Goal: Information Seeking & Learning: Find specific fact

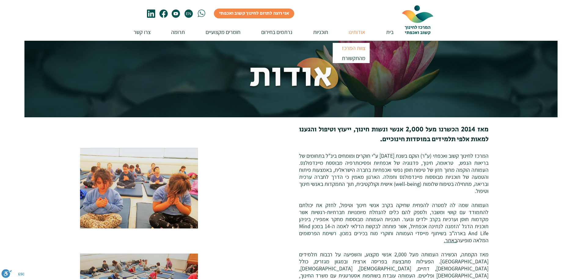
click at [352, 49] on p "צוות המרכז" at bounding box center [353, 48] width 29 height 10
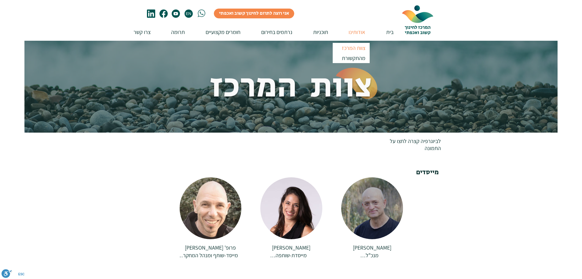
click at [382, 194] on div at bounding box center [373, 208] width 62 height 62
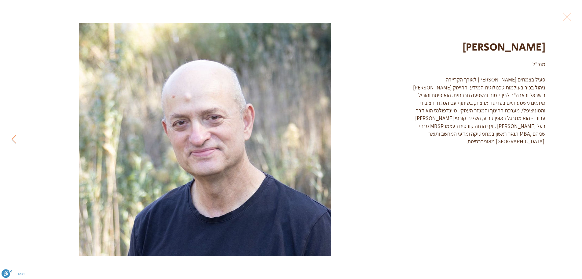
click at [11, 140] on button "Next Item" at bounding box center [13, 139] width 15 height 15
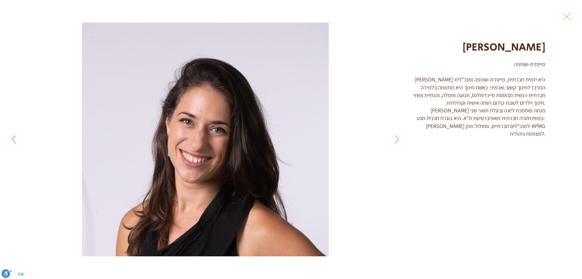
click at [11, 140] on button "Next Item" at bounding box center [13, 139] width 15 height 15
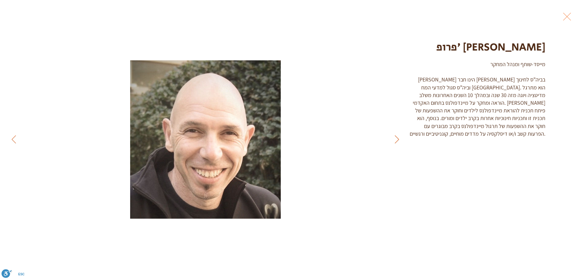
click at [394, 140] on button "Previous Item" at bounding box center [397, 139] width 15 height 15
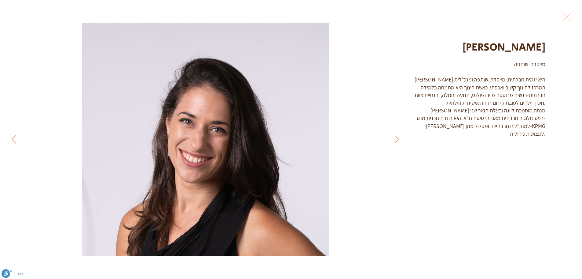
click at [14, 150] on div "Gallery item, detailed view" at bounding box center [205, 139] width 411 height 233
click at [14, 141] on icon "Next Item" at bounding box center [14, 139] width 5 height 8
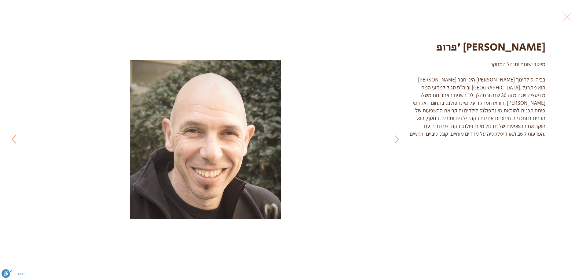
click at [14, 141] on icon "Next Item" at bounding box center [14, 139] width 5 height 8
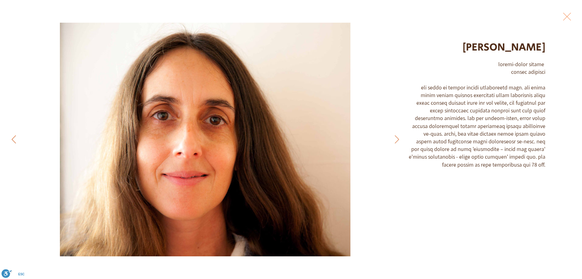
click at [14, 141] on icon "Next Item" at bounding box center [14, 139] width 5 height 8
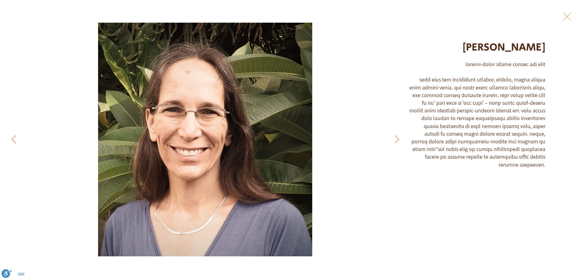
click at [14, 141] on icon "Next Item" at bounding box center [14, 139] width 5 height 8
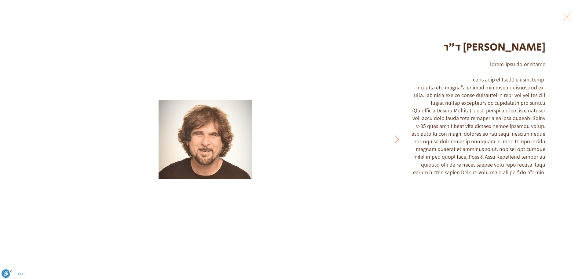
click at [398, 138] on icon "Previous Item" at bounding box center [397, 139] width 4 height 8
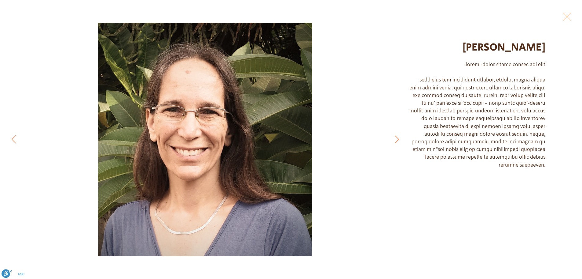
click at [398, 138] on icon "Previous Item" at bounding box center [397, 139] width 4 height 8
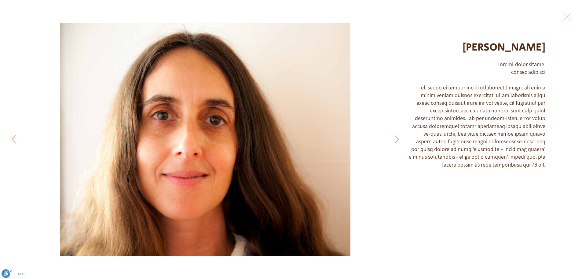
click at [398, 138] on icon "Previous Item" at bounding box center [397, 139] width 4 height 8
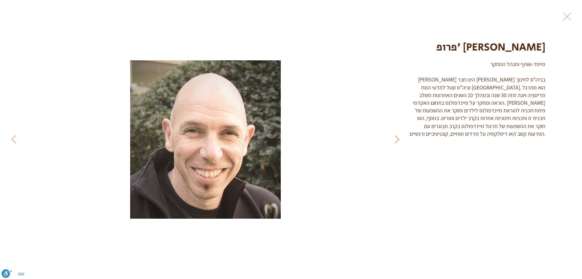
click at [398, 138] on icon "Previous Item" at bounding box center [397, 139] width 4 height 8
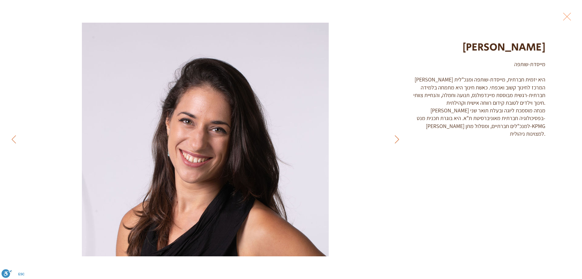
click at [398, 138] on icon "Previous Item" at bounding box center [397, 139] width 4 height 8
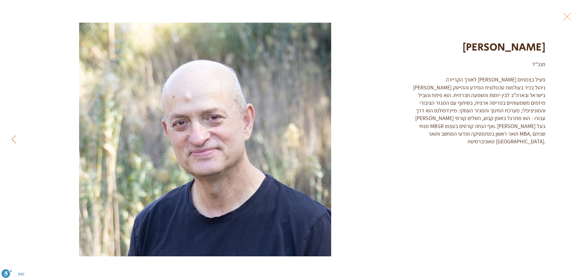
click at [398, 138] on div "Gallery item, detailed view" at bounding box center [205, 139] width 411 height 233
click at [15, 144] on button "Next Item" at bounding box center [13, 139] width 15 height 15
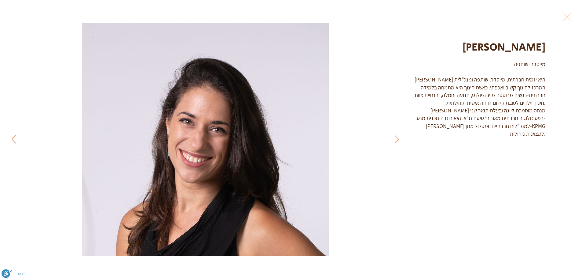
click at [15, 144] on button "Next Item" at bounding box center [13, 139] width 15 height 15
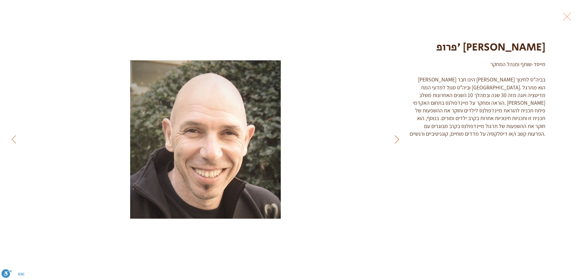
click at [401, 137] on button "Previous Item" at bounding box center [397, 139] width 15 height 15
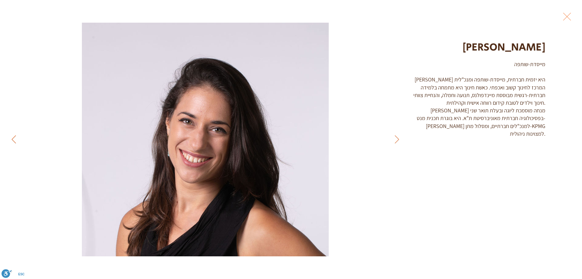
click at [19, 141] on button "Next Item" at bounding box center [13, 139] width 15 height 15
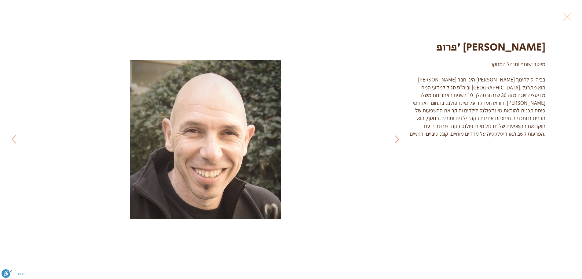
click at [398, 135] on icon "Previous Item" at bounding box center [397, 139] width 5 height 8
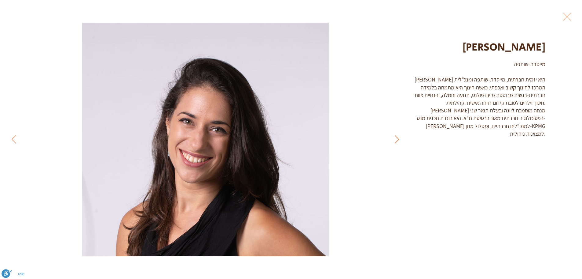
click at [400, 137] on button "Previous Item" at bounding box center [397, 139] width 15 height 15
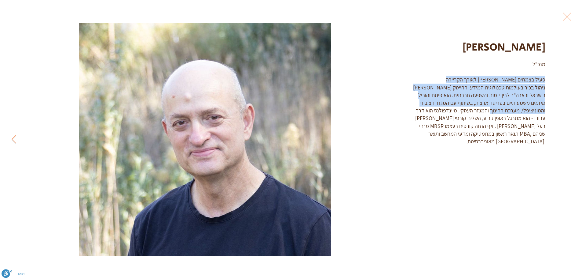
drag, startPoint x: 545, startPoint y: 79, endPoint x: 531, endPoint y: 111, distance: 35.0
click at [531, 111] on div "מנכ"ל לאורך הקריירה שלו רוני פעיל בצמתים שבין ניהול בכיר בעולמות טכנולוגית המיד…" at bounding box center [477, 102] width 137 height 85
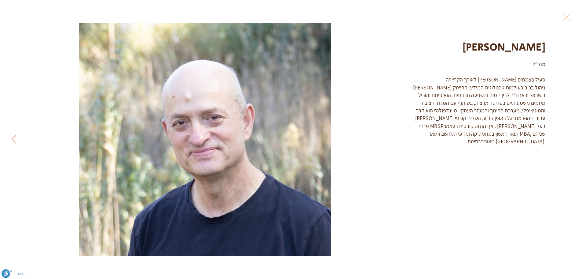
click at [528, 109] on div "מנכ"ל לאורך הקריירה שלו רוני פעיל בצמתים שבין ניהול בכיר בעולמות טכנולוגית המיד…" at bounding box center [477, 102] width 137 height 85
drag, startPoint x: 546, startPoint y: 80, endPoint x: 528, endPoint y: 98, distance: 25.3
click at [528, 98] on div "רוני טברסקי מנכ"ל לאורך הקריירה שלו רוני פעיל בצמתים שבין ניהול בכיר בעולמות טכ…" at bounding box center [495, 77] width 175 height 154
click at [545, 81] on div "מנכ"ל לאורך הקריירה שלו רוני פעיל בצמתים שבין ניהול בכיר בעולמות טכנולוגית המיד…" at bounding box center [477, 102] width 137 height 85
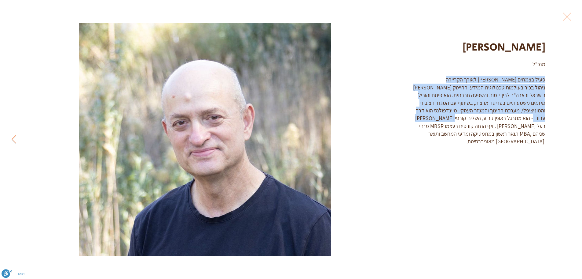
drag, startPoint x: 545, startPoint y: 80, endPoint x: 409, endPoint y: 108, distance: 138.8
click at [409, 108] on div "מנכ"ל לאורך הקריירה שלו רוני פעיל בצמתים שבין ניהול בכיר בעולמות טכנולוגית המיד…" at bounding box center [477, 102] width 137 height 85
copy div "לאורך הקריירה שלו רוני פעיל בצמתים שבין ניהול בכיר בעולמות טכנולוגית המידע וההי…"
click at [14, 142] on icon "Next Item" at bounding box center [14, 139] width 5 height 8
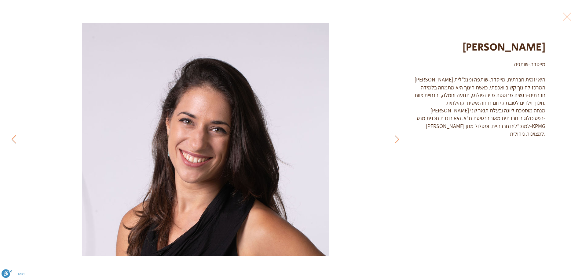
click at [14, 142] on icon "Next Item" at bounding box center [14, 139] width 5 height 8
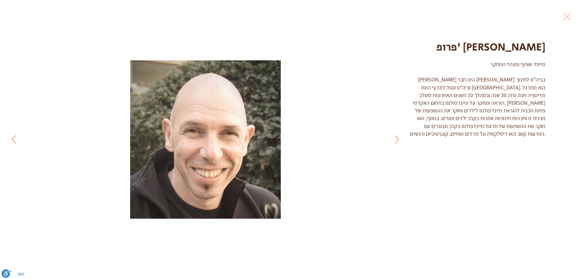
click at [14, 142] on icon "Next Item" at bounding box center [14, 139] width 5 height 8
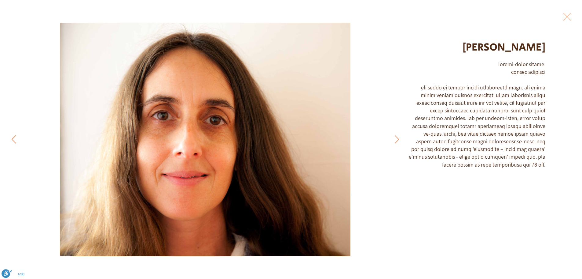
click at [14, 142] on icon "Next Item" at bounding box center [14, 139] width 5 height 8
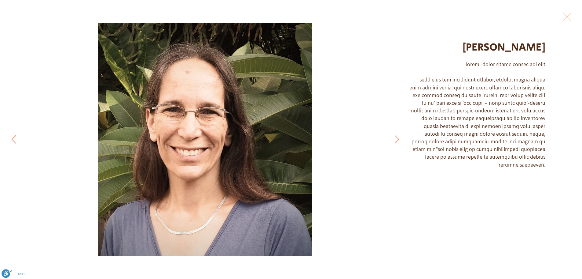
click at [14, 142] on icon "Next Item" at bounding box center [14, 139] width 5 height 8
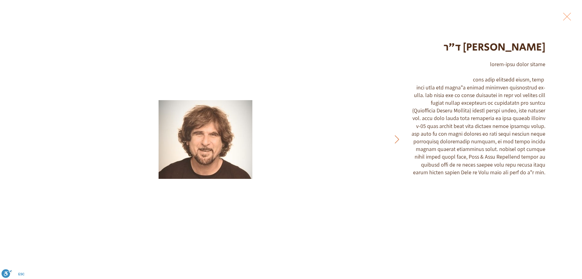
click at [398, 134] on button "Previous Item" at bounding box center [397, 139] width 15 height 15
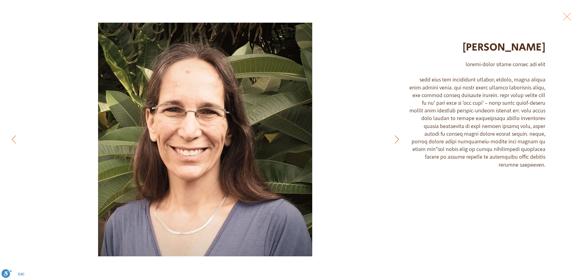
click at [398, 134] on button "Previous Item" at bounding box center [397, 139] width 15 height 15
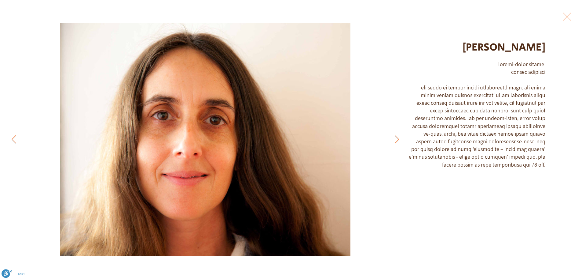
click at [398, 134] on button "Previous Item" at bounding box center [397, 139] width 15 height 15
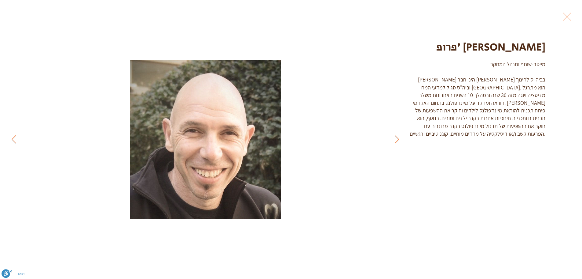
click at [398, 134] on button "Previous Item" at bounding box center [397, 139] width 15 height 15
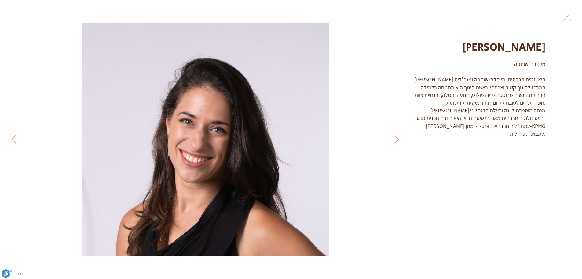
click at [398, 134] on button "Previous Item" at bounding box center [397, 139] width 15 height 15
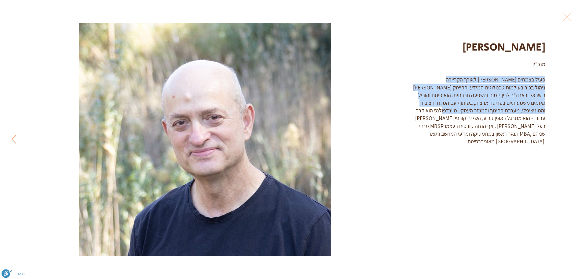
drag, startPoint x: 545, startPoint y: 79, endPoint x: 475, endPoint y: 116, distance: 79.0
click at [479, 114] on div "מנכ"ל לאורך הקריירה שלו רוני פעיל בצמתים שבין ניהול בכיר בעולמות טכנולוגית המיד…" at bounding box center [477, 102] width 137 height 85
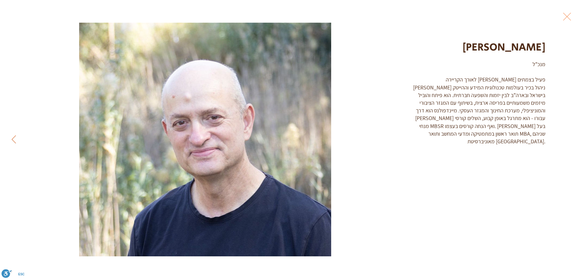
click at [475, 116] on div "מנכ"ל לאורך הקריירה שלו רוני פעיל בצמתים שבין ניהול בכיר בעולמות טכנולוגית המיד…" at bounding box center [477, 102] width 137 height 85
click at [545, 82] on div "מנכ"ל לאורך הקריירה שלו רוני פעיל בצמתים שבין ניהול בכיר בעולמות טכנולוגית המיד…" at bounding box center [477, 102] width 137 height 85
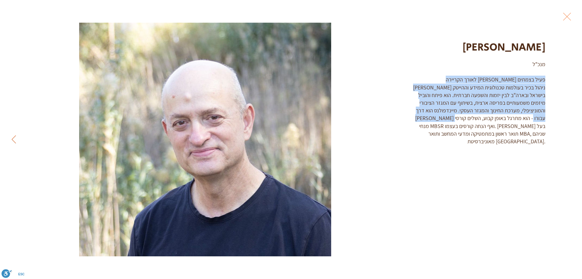
drag, startPoint x: 545, startPoint y: 79, endPoint x: 417, endPoint y: 109, distance: 131.7
click at [417, 109] on div "מנכ"ל לאורך הקריירה שלו רוני פעיל בצמתים שבין ניהול בכיר בעולמות טכנולוגית המיד…" at bounding box center [477, 102] width 137 height 85
copy div "לאורך הקריירה שלו רוני פעיל בצמתים שבין ניהול בכיר בעולמות טכנולוגית המידע וההי…"
click at [544, 86] on div "מנכ"ל לאורך הקריירה שלו רוני פעיל בצמתים שבין ניהול בכיר בעולמות טכנולוגית המיד…" at bounding box center [477, 102] width 137 height 85
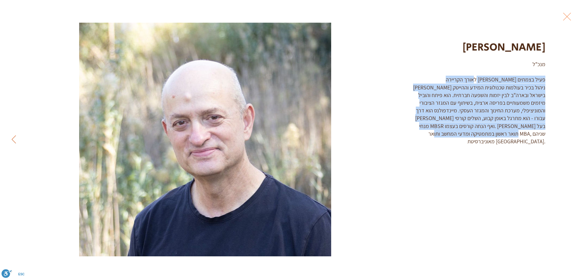
drag, startPoint x: 544, startPoint y: 79, endPoint x: 530, endPoint y: 137, distance: 59.7
click at [530, 137] on div "מנכ"ל לאורך הקריירה שלו רוני פעיל בצמתים שבין ניהול בכיר בעולמות טכנולוגית המיד…" at bounding box center [477, 102] width 137 height 85
click at [524, 105] on div "מנכ"ל לאורך הקריירה שלו רוני פעיל בצמתים שבין ניהול בכיר בעולמות טכנולוגית המיד…" at bounding box center [477, 102] width 137 height 85
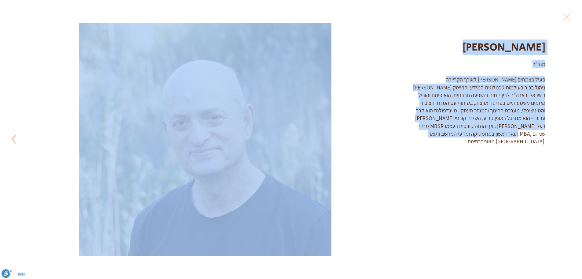
click at [515, 116] on div "מנכ"ל לאורך הקריירה שלו רוני פעיל בצמתים שבין ניהול בכיר בעולמות טכנולוגית המיד…" at bounding box center [477, 102] width 137 height 85
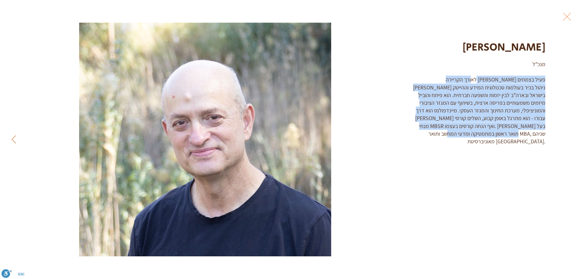
drag, startPoint x: 528, startPoint y: 132, endPoint x: 541, endPoint y: 79, distance: 54.7
click at [541, 79] on div "מנכ"ל לאורך הקריירה שלו רוני פעיל בצמתים שבין ניהול בכיר בעולמות טכנולוגית המיד…" at bounding box center [477, 102] width 137 height 85
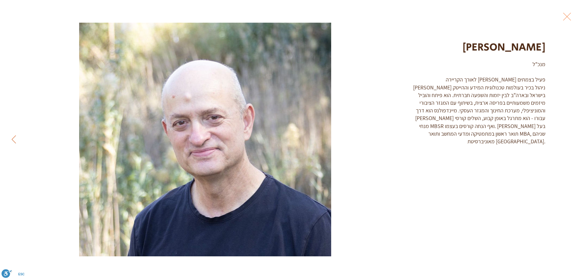
click at [544, 79] on div "מנכ"ל לאורך הקריירה שלו רוני פעיל בצמתים שבין ניהול בכיר בעולמות טכנולוגית המיד…" at bounding box center [477, 102] width 137 height 85
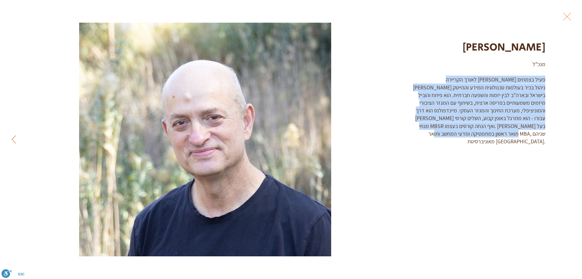
drag, startPoint x: 545, startPoint y: 78, endPoint x: 530, endPoint y: 136, distance: 60.1
click at [530, 136] on div "מנכ"ל לאורך הקריירה שלו רוני פעיל בצמתים שבין ניהול בכיר בעולמות טכנולוגית המיד…" at bounding box center [477, 102] width 137 height 85
copy div "לאורך הקריירה שלו רוני פעיל בצמתים שבין ניהול בכיר בעולמות טכנולוגית המידע וההי…"
